Goal: Task Accomplishment & Management: Manage account settings

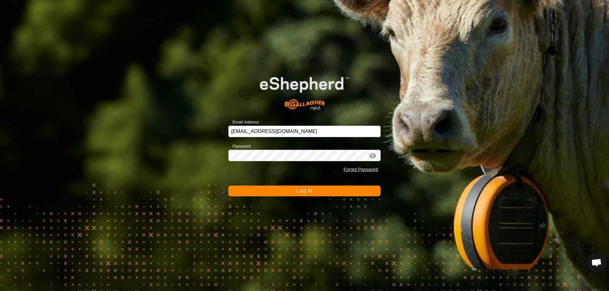
scroll to position [1373, 0]
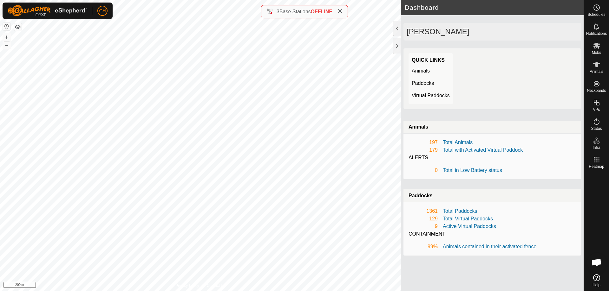
scroll to position [1328, 0]
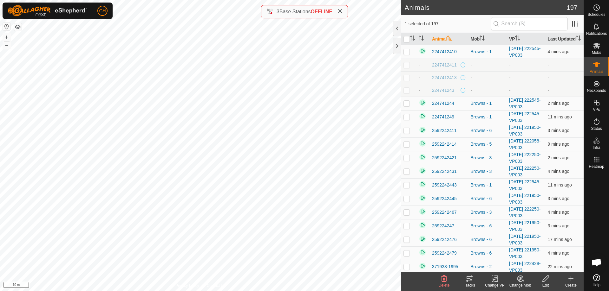
click at [520, 279] on icon at bounding box center [520, 278] width 4 height 3
click at [553, 253] on link "Choose Mob..." at bounding box center [539, 251] width 63 height 13
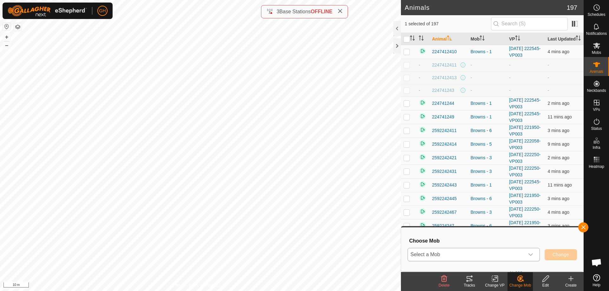
click at [506, 250] on span "Select a Mob" at bounding box center [466, 255] width 116 height 13
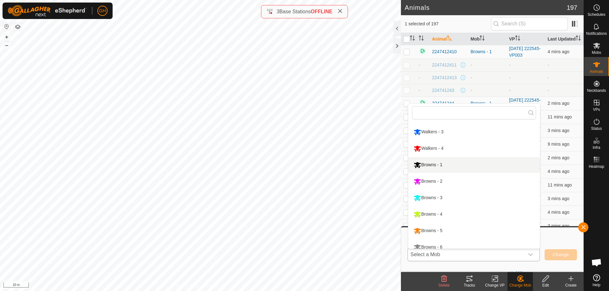
scroll to position [54, 0]
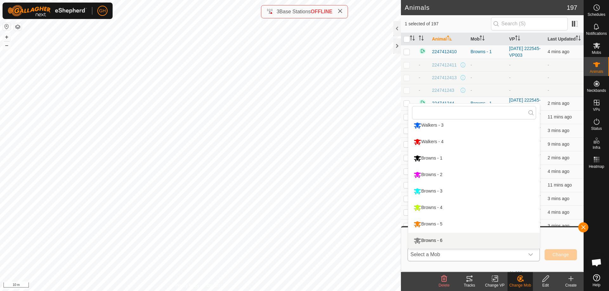
click at [455, 242] on li "Browns - 6" at bounding box center [474, 241] width 132 height 16
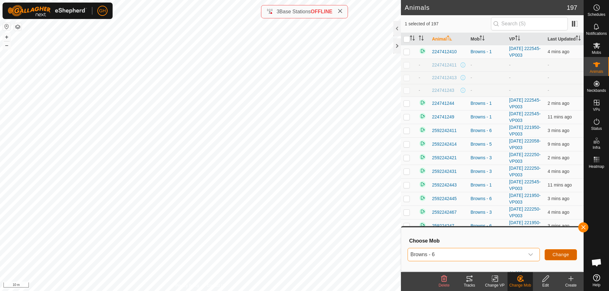
click at [561, 256] on span "Change" at bounding box center [560, 254] width 16 height 5
checkbox input "false"
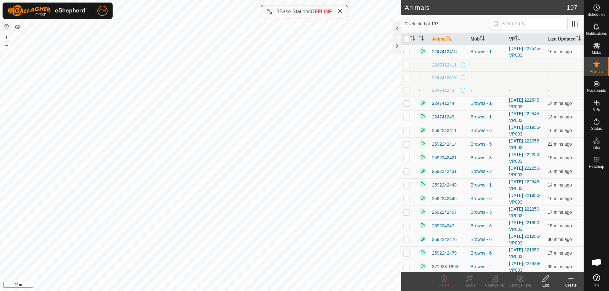
scroll to position [1373, 0]
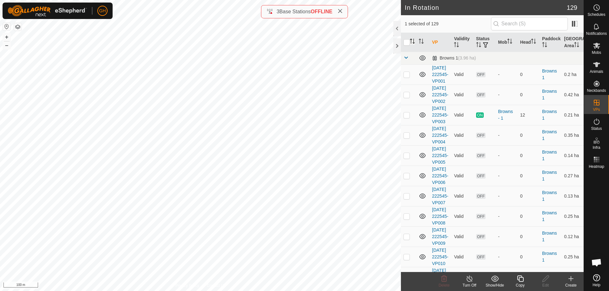
click at [413, 41] on icon "Activate to sort" at bounding box center [412, 41] width 5 height 5
click at [413, 39] on icon "Activate to sort" at bounding box center [412, 41] width 5 height 5
click at [413, 42] on icon "Activate to sort" at bounding box center [412, 41] width 5 height 5
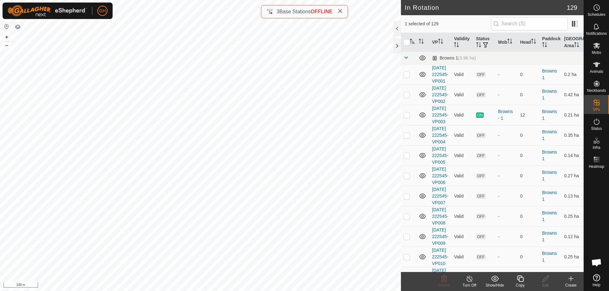
click at [413, 43] on icon "Activate to sort" at bounding box center [412, 41] width 5 height 5
checkbox input "true"
checkbox input "false"
click at [413, 43] on icon "Activate to sort" at bounding box center [412, 41] width 5 height 5
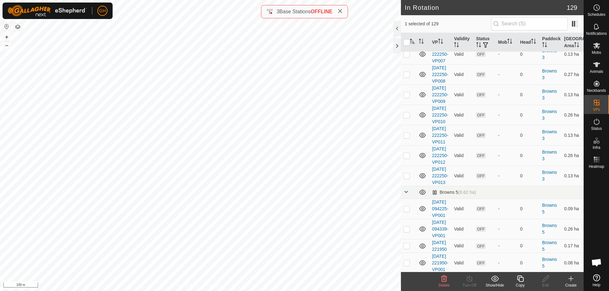
scroll to position [685, 0]
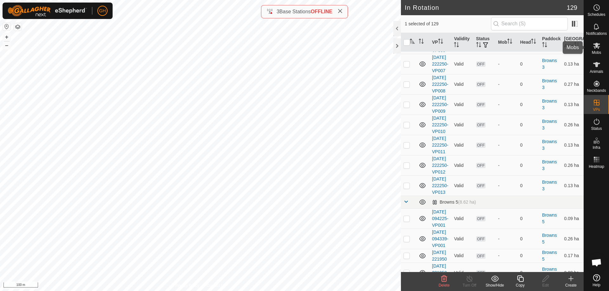
click at [602, 49] on div "Mobs" at bounding box center [596, 47] width 25 height 19
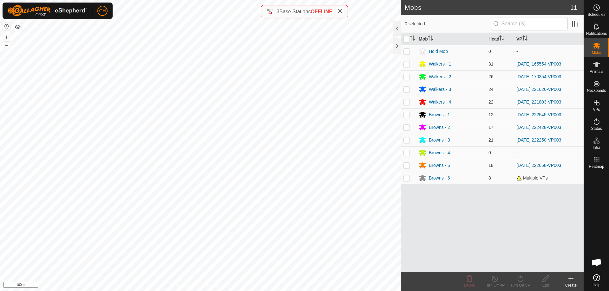
click at [492, 140] on span "21" at bounding box center [490, 140] width 5 height 5
click at [489, 141] on span "21" at bounding box center [490, 140] width 5 height 5
click at [3, 33] on button "+" at bounding box center [7, 37] width 8 height 8
